Goal: Transaction & Acquisition: Purchase product/service

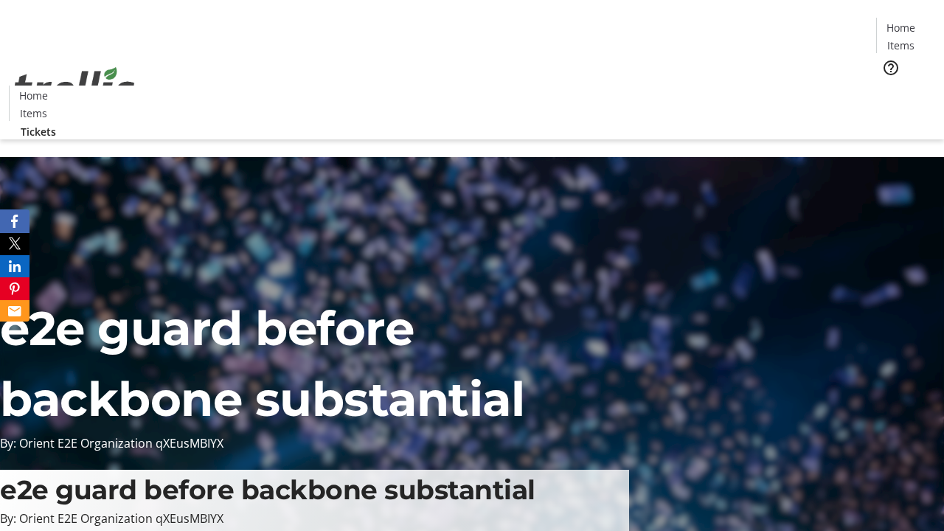
click at [888, 86] on span "Tickets" at bounding box center [905, 93] width 35 height 15
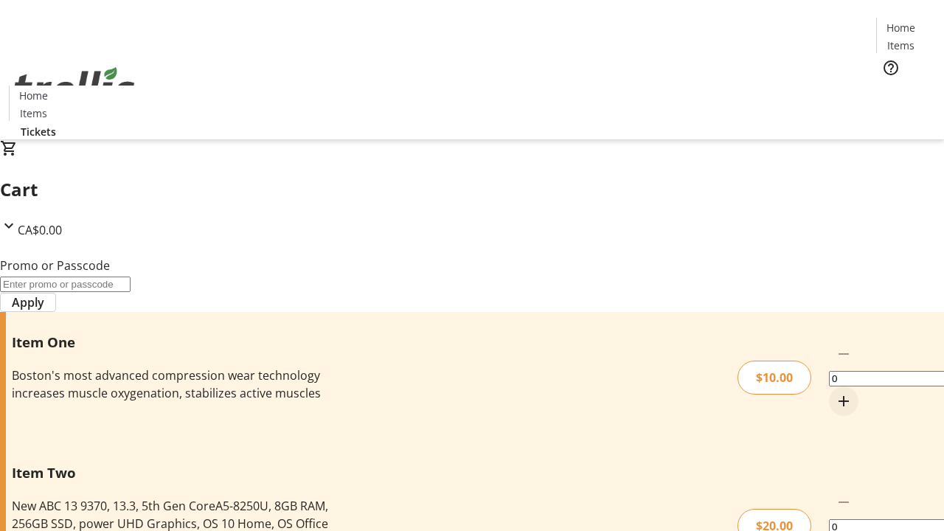
click at [835, 393] on mat-icon "Increment by one" at bounding box center [844, 402] width 18 height 18
type input "1"
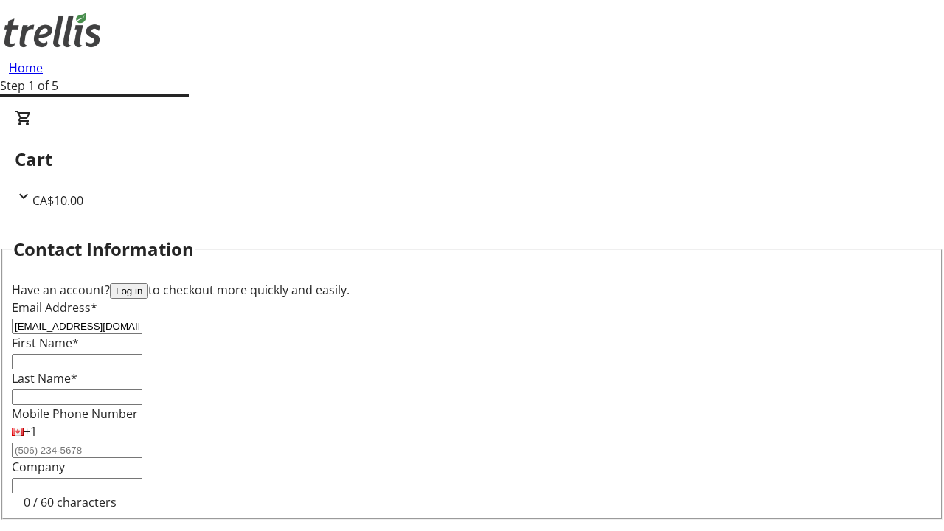
type input "[EMAIL_ADDRESS][DOMAIN_NAME]"
type input "Malika"
type input "[PERSON_NAME]"
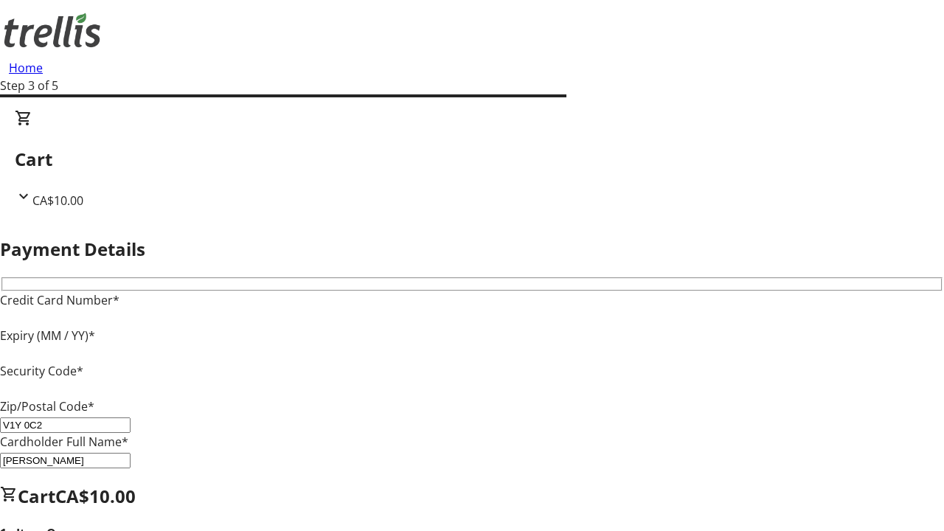
type input "V1Y 0C2"
